Goal: Find contact information: Find contact information

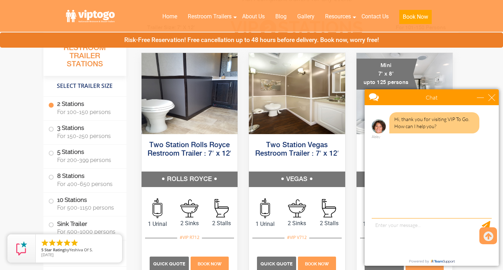
scroll to position [337, 0]
click at [491, 98] on div "close" at bounding box center [492, 97] width 7 height 7
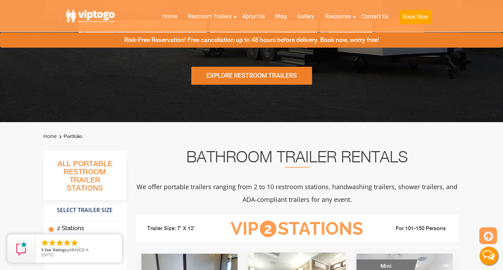
scroll to position [0, 0]
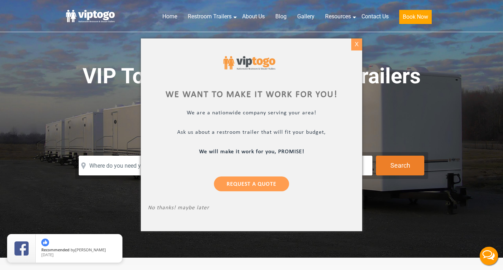
click at [357, 41] on div "X" at bounding box center [357, 45] width 11 height 12
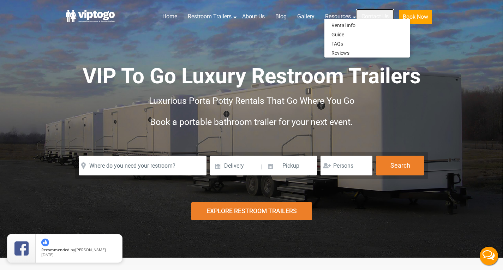
click at [377, 17] on link "Contact Us" at bounding box center [376, 17] width 38 height 16
